Goal: Find specific page/section: Find specific page/section

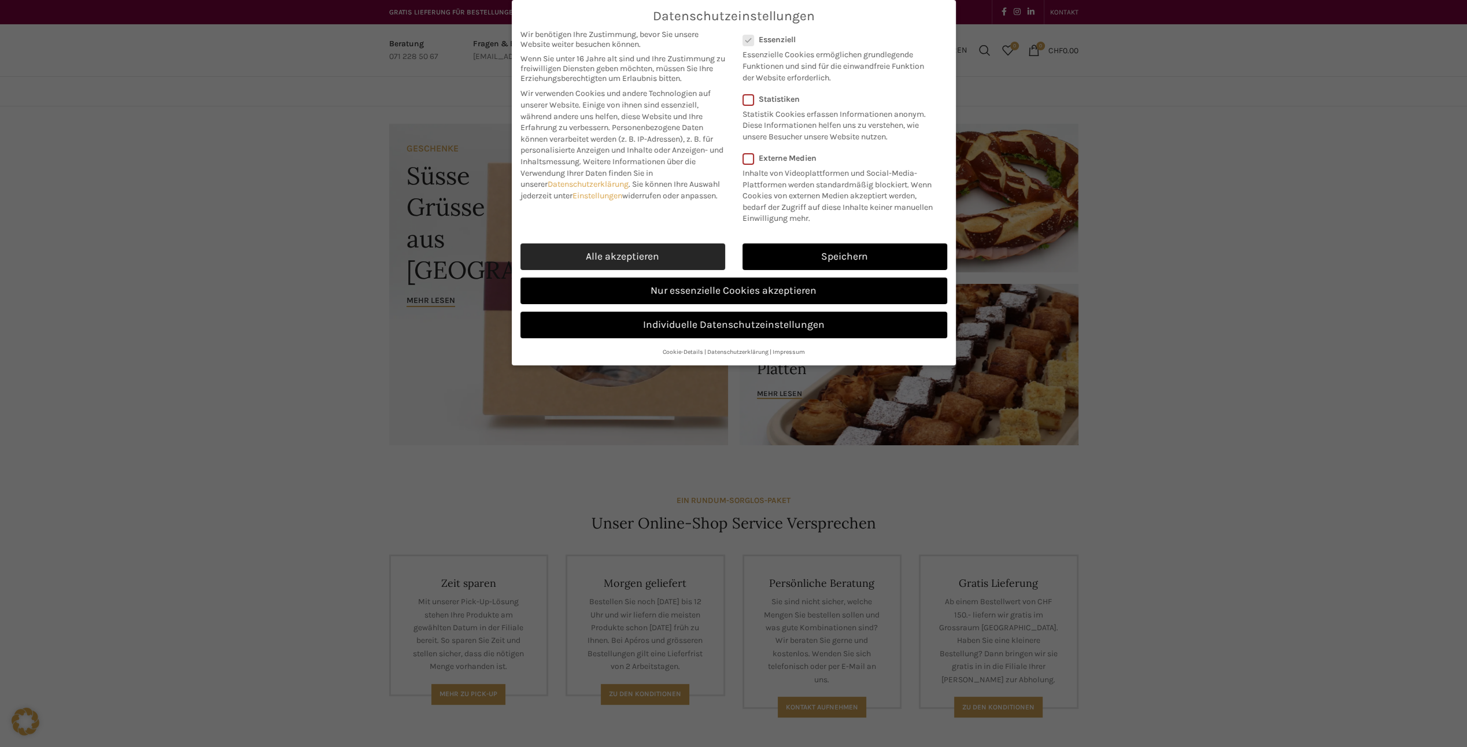
click at [680, 245] on link "Alle akzeptieren" at bounding box center [622, 256] width 205 height 27
checkbox input "true"
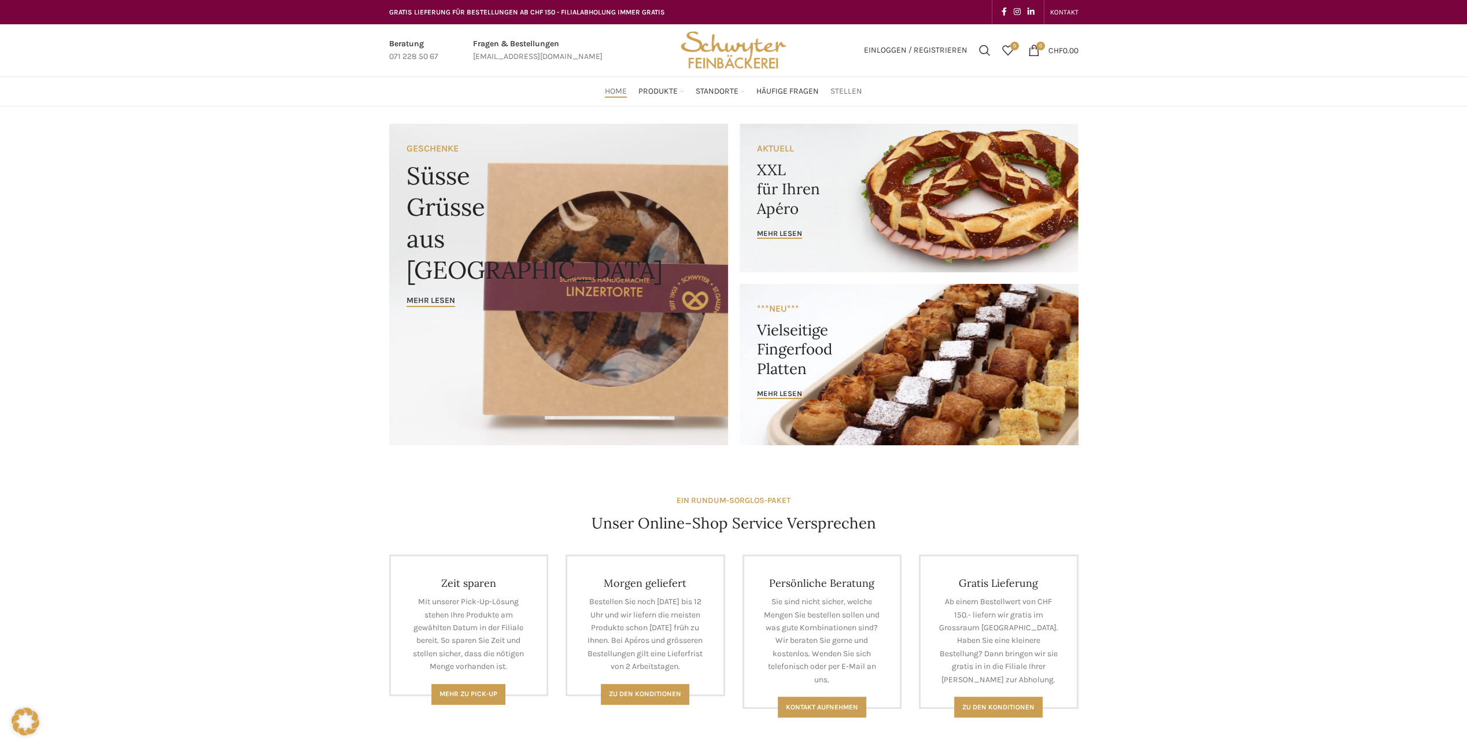
click at [838, 90] on span "Stellen" at bounding box center [846, 91] width 32 height 11
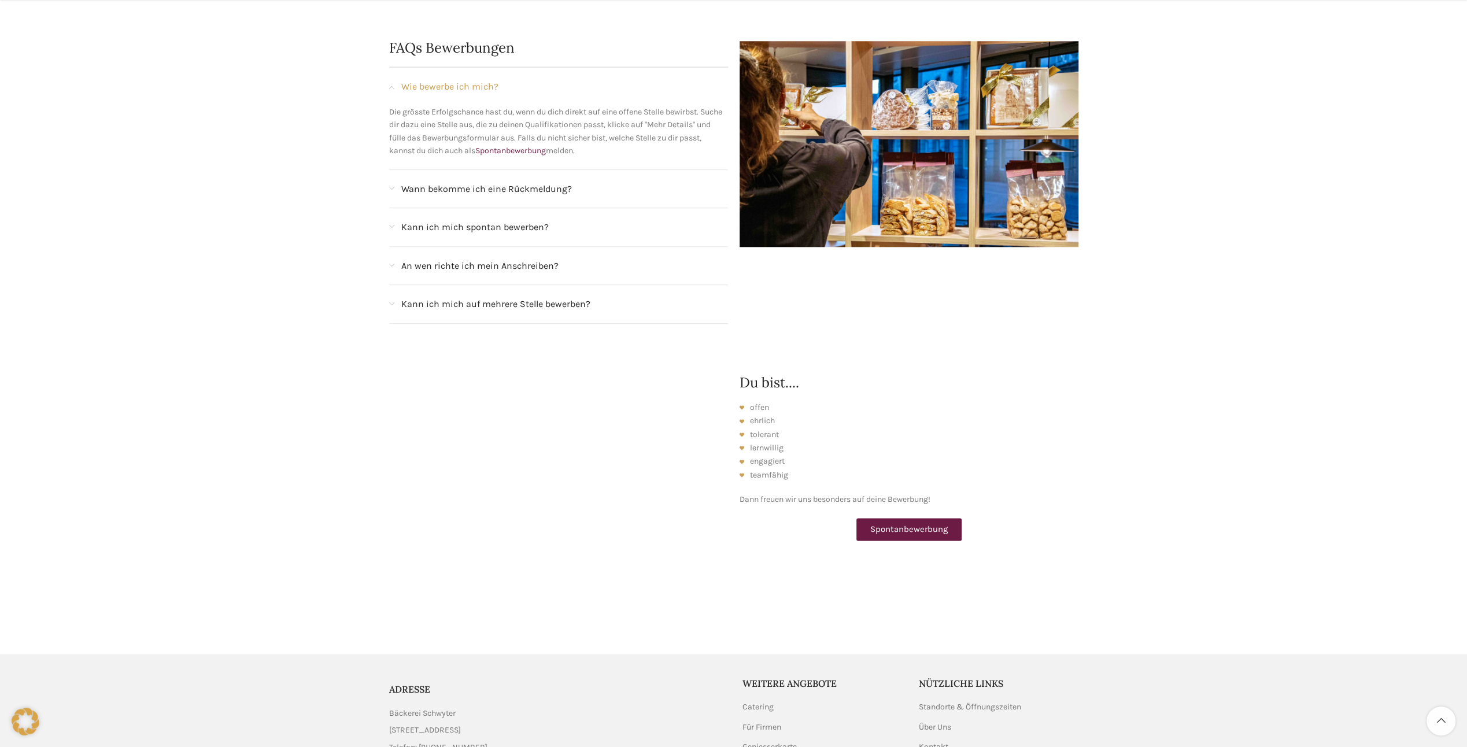
scroll to position [1310, 0]
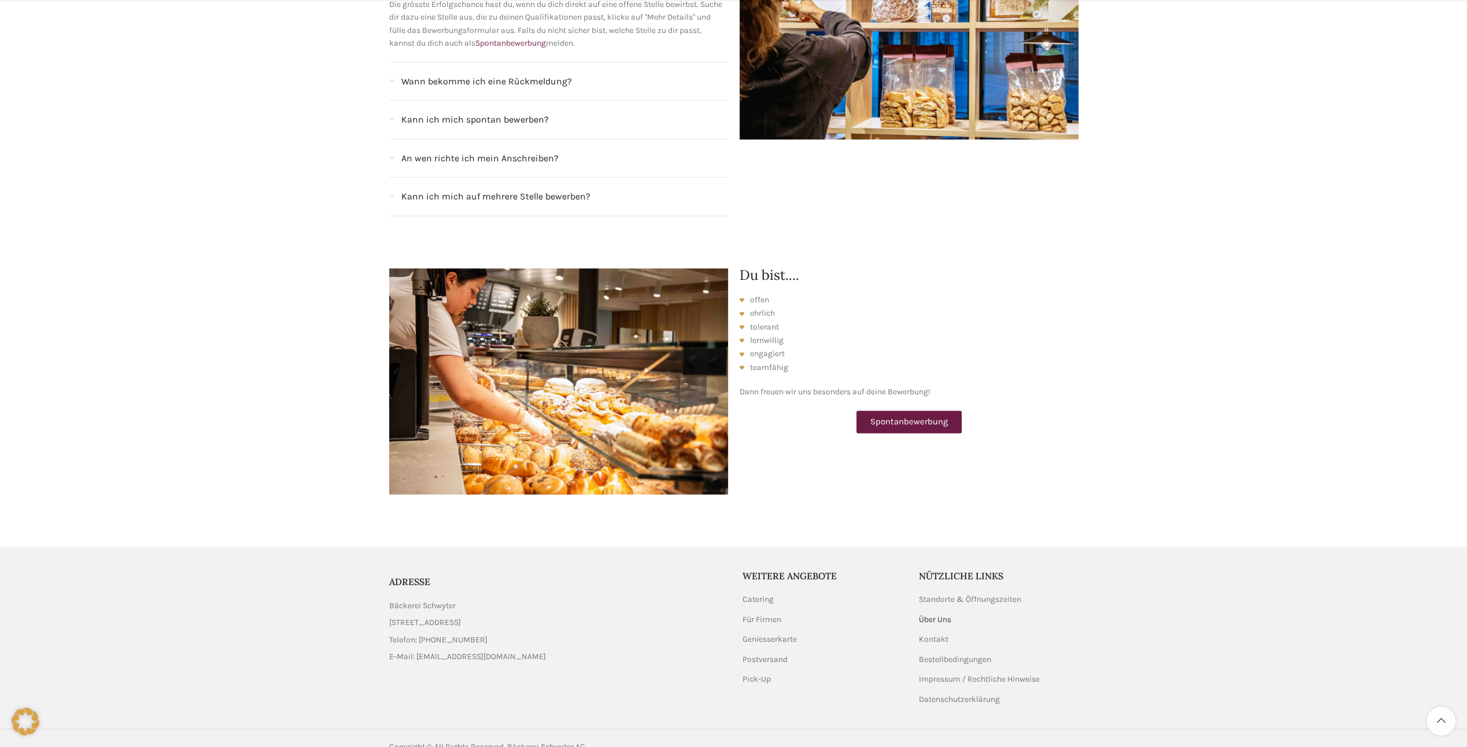
click at [951, 614] on link "Über Uns" at bounding box center [936, 620] width 34 height 12
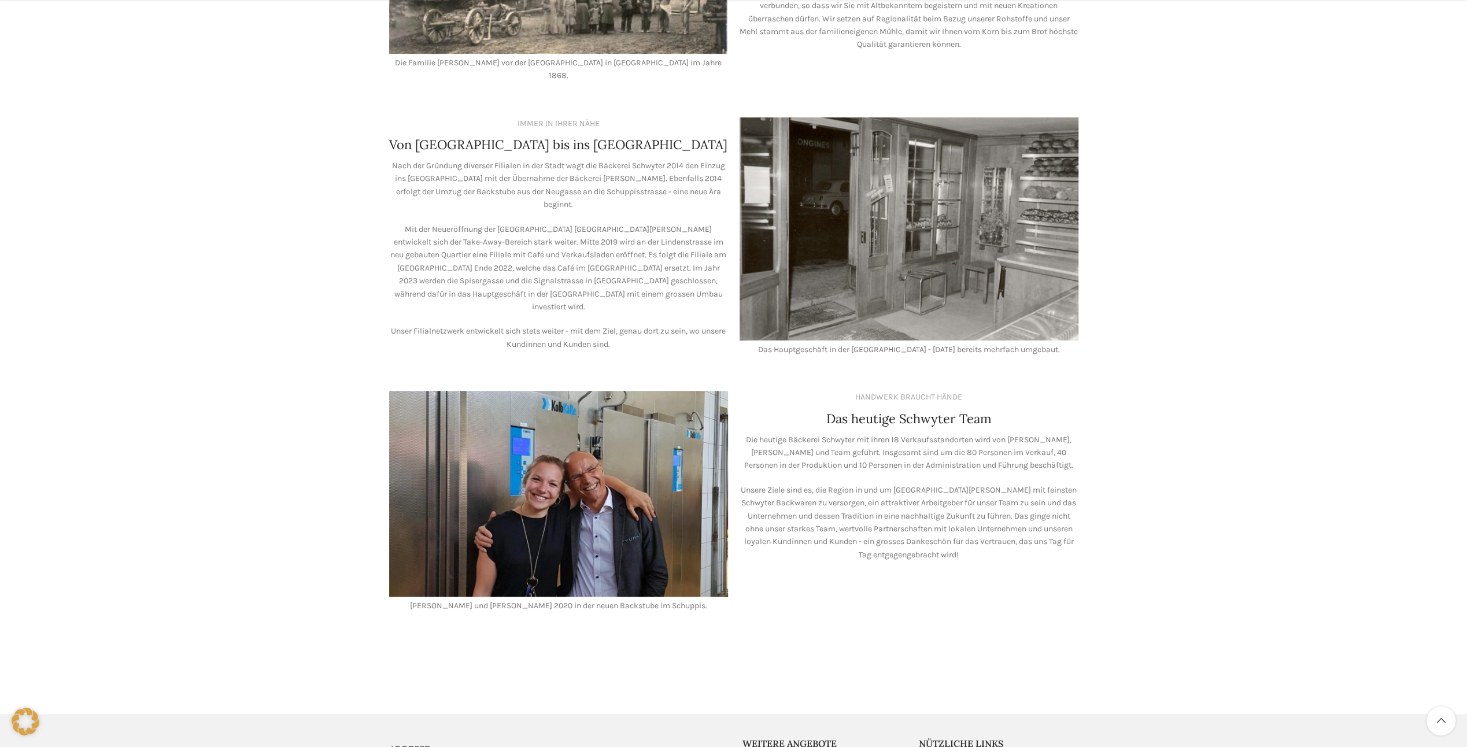
scroll to position [636, 0]
